Goal: Find specific page/section: Find specific page/section

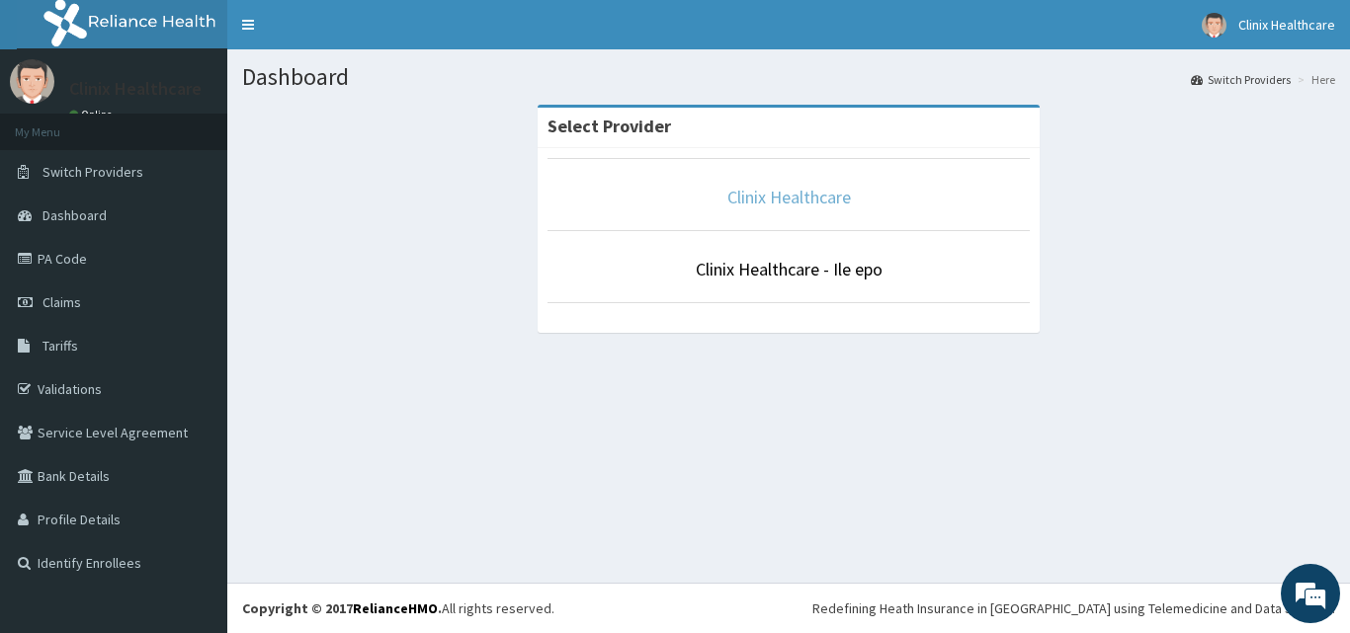
click at [806, 199] on link "Clinix Healthcare" at bounding box center [789, 197] width 124 height 23
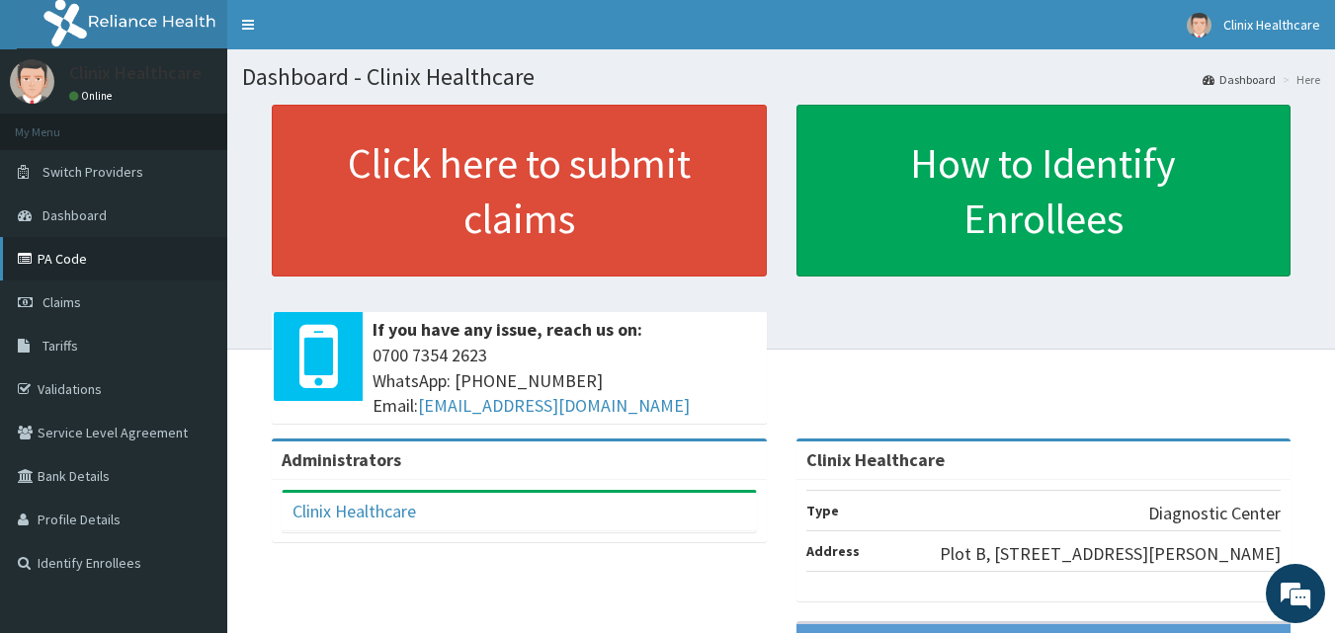
click at [79, 263] on link "PA Code" at bounding box center [113, 258] width 227 height 43
